Goal: Find specific page/section

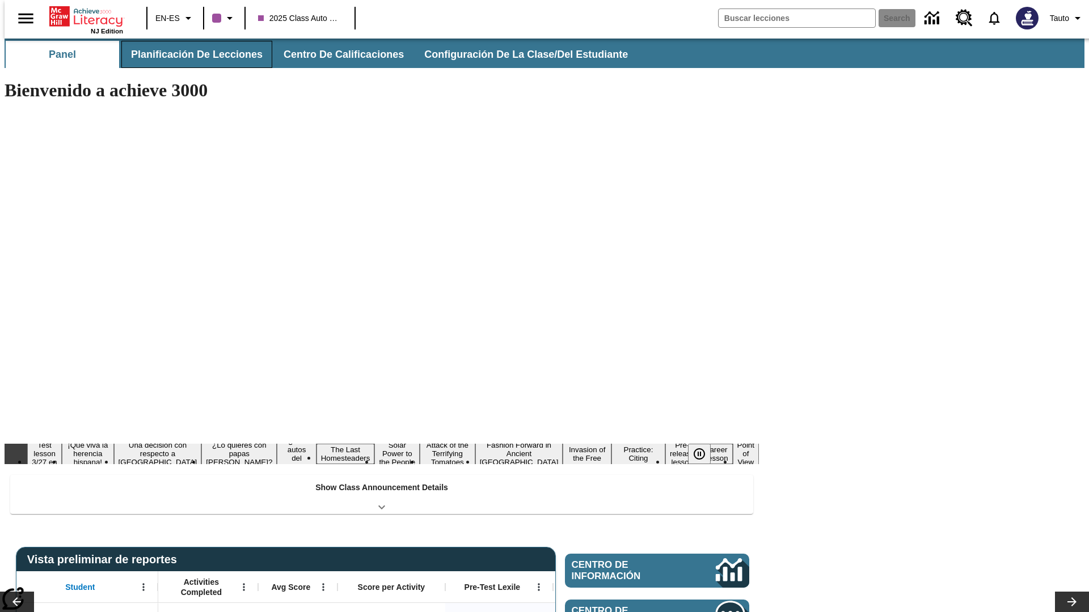
click at [190, 54] on button "Planificación de lecciones" at bounding box center [196, 54] width 151 height 27
